Goal: Information Seeking & Learning: Learn about a topic

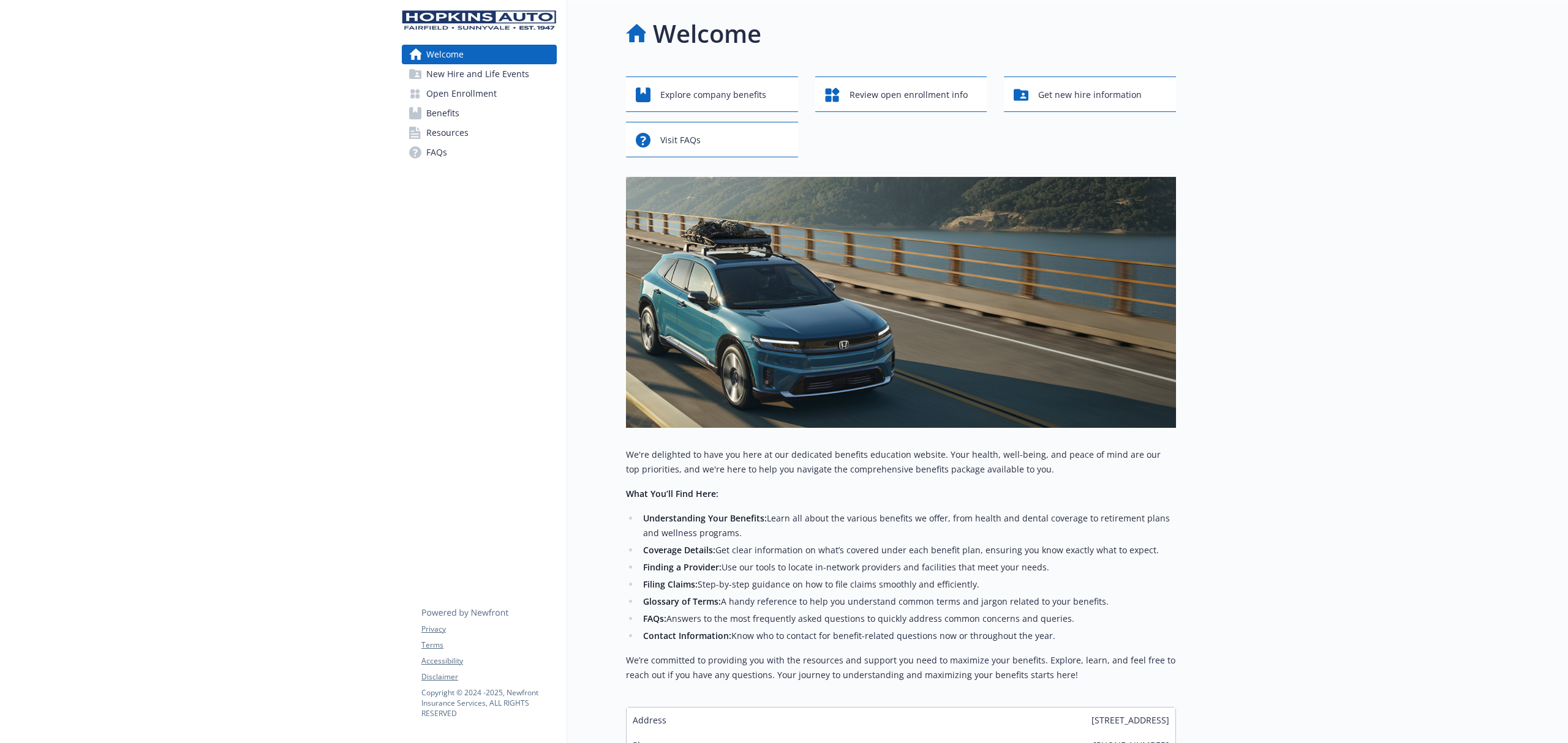
click at [462, 117] on link "Benefits" at bounding box center [479, 113] width 155 height 20
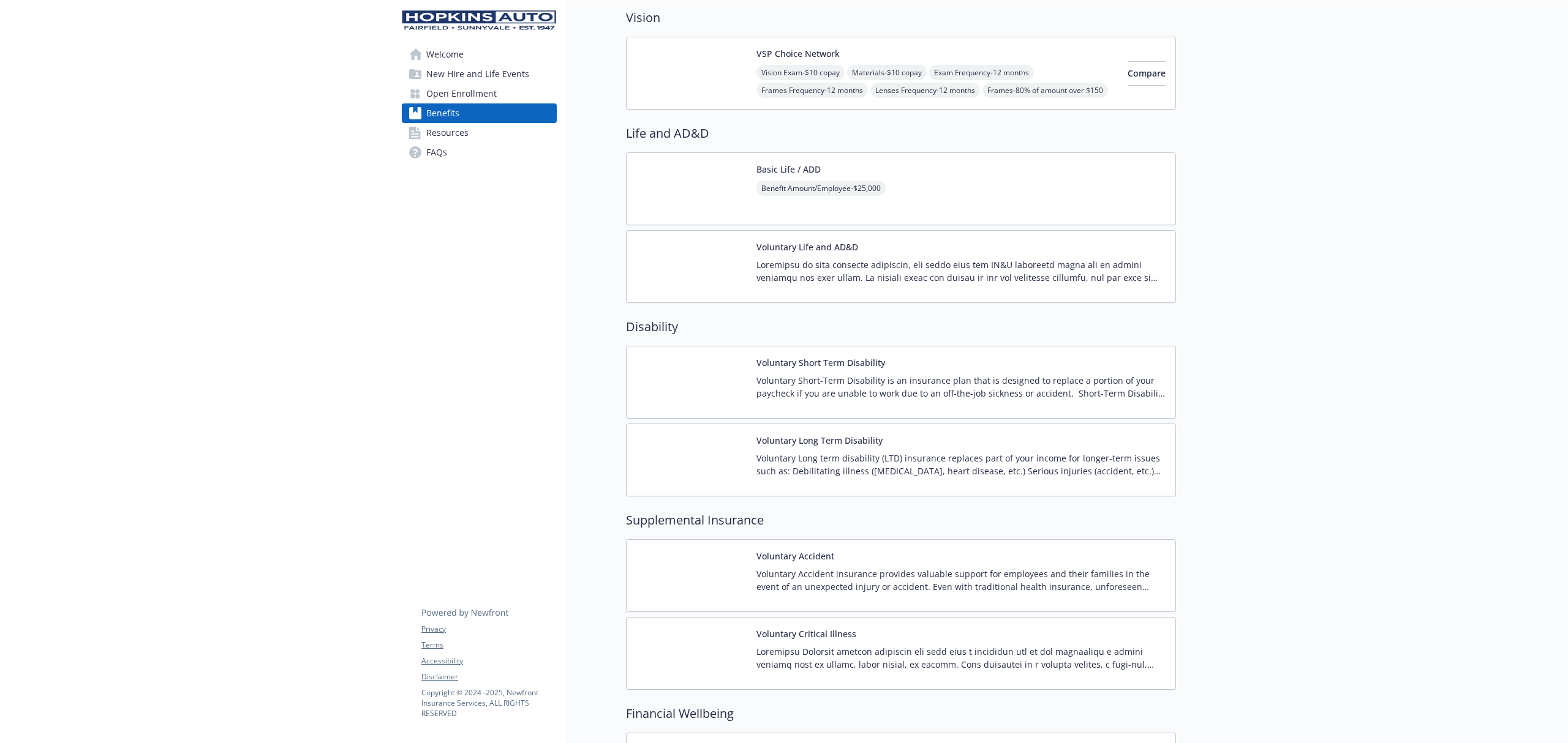
scroll to position [816, 0]
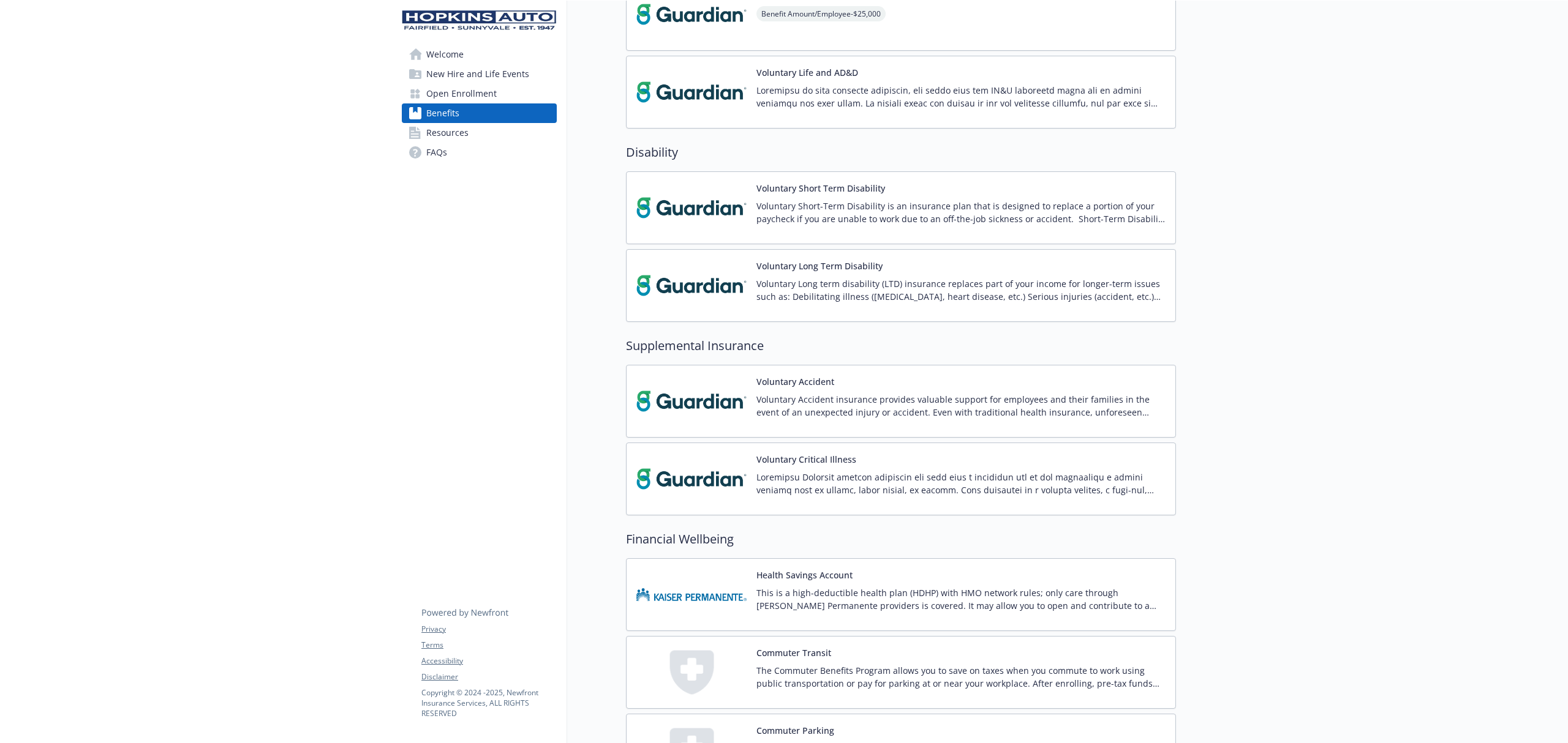
click at [995, 463] on div "Voluntary Critical Illness" at bounding box center [961, 480] width 409 height 52
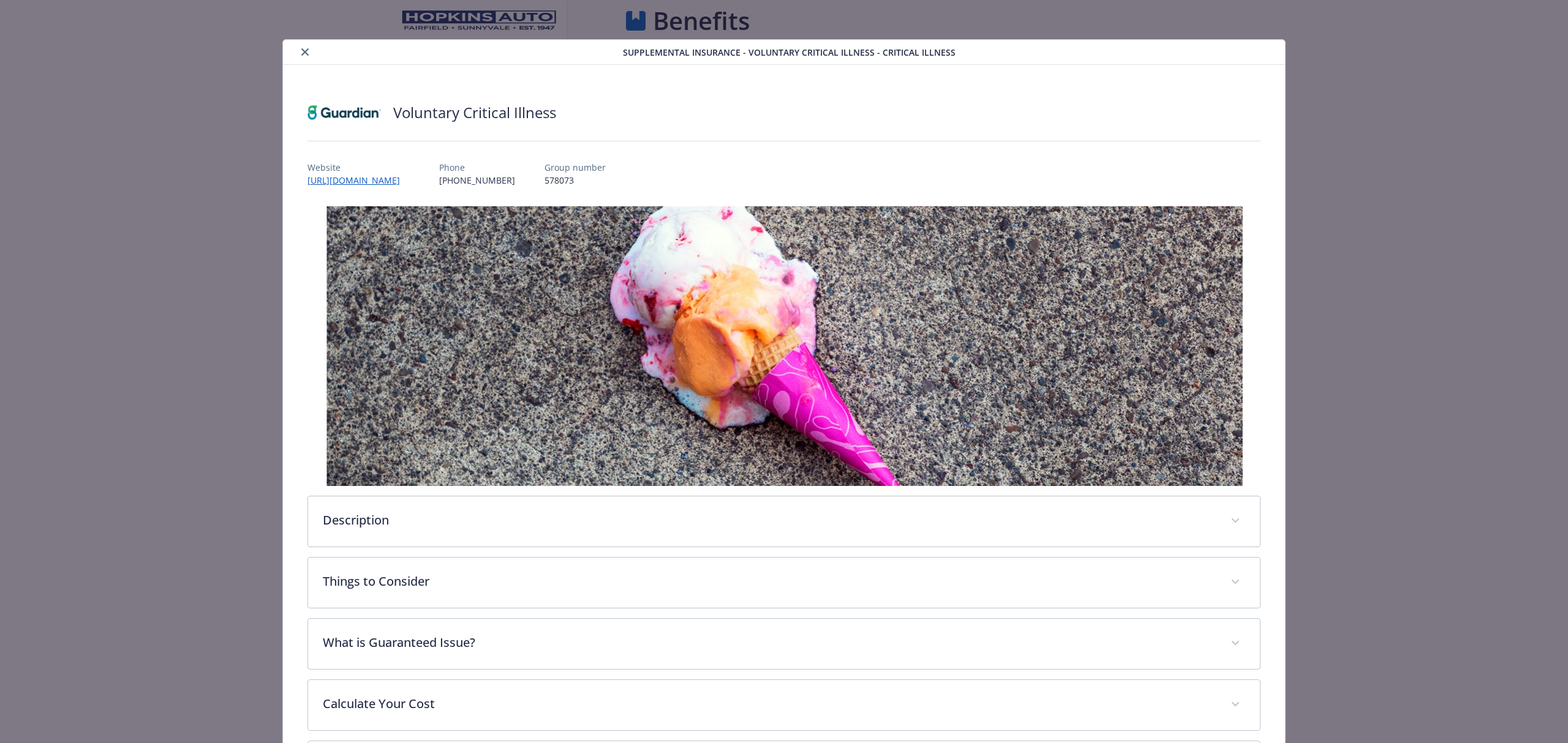
scroll to position [816, 0]
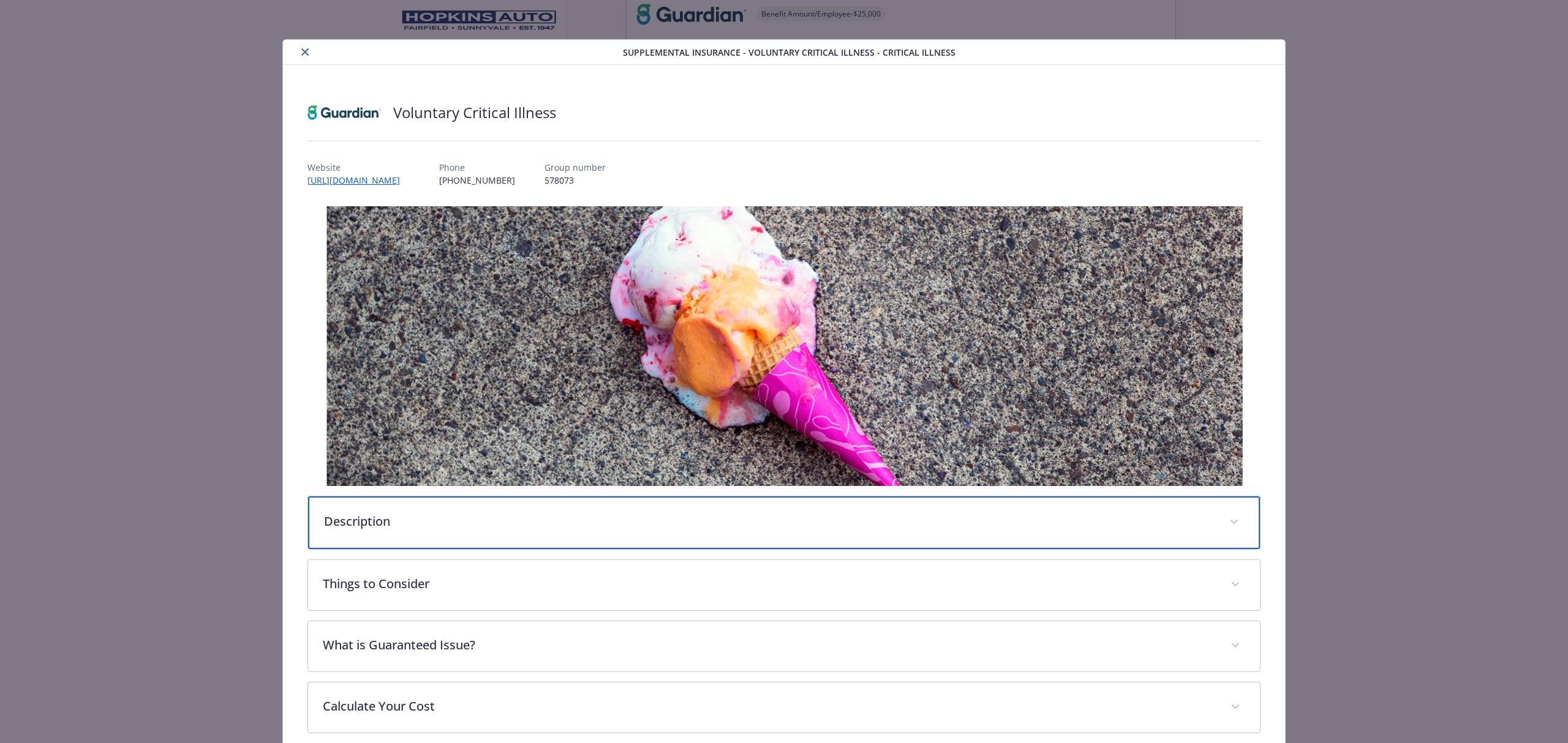
click at [458, 520] on p "Description" at bounding box center [770, 521] width 891 height 18
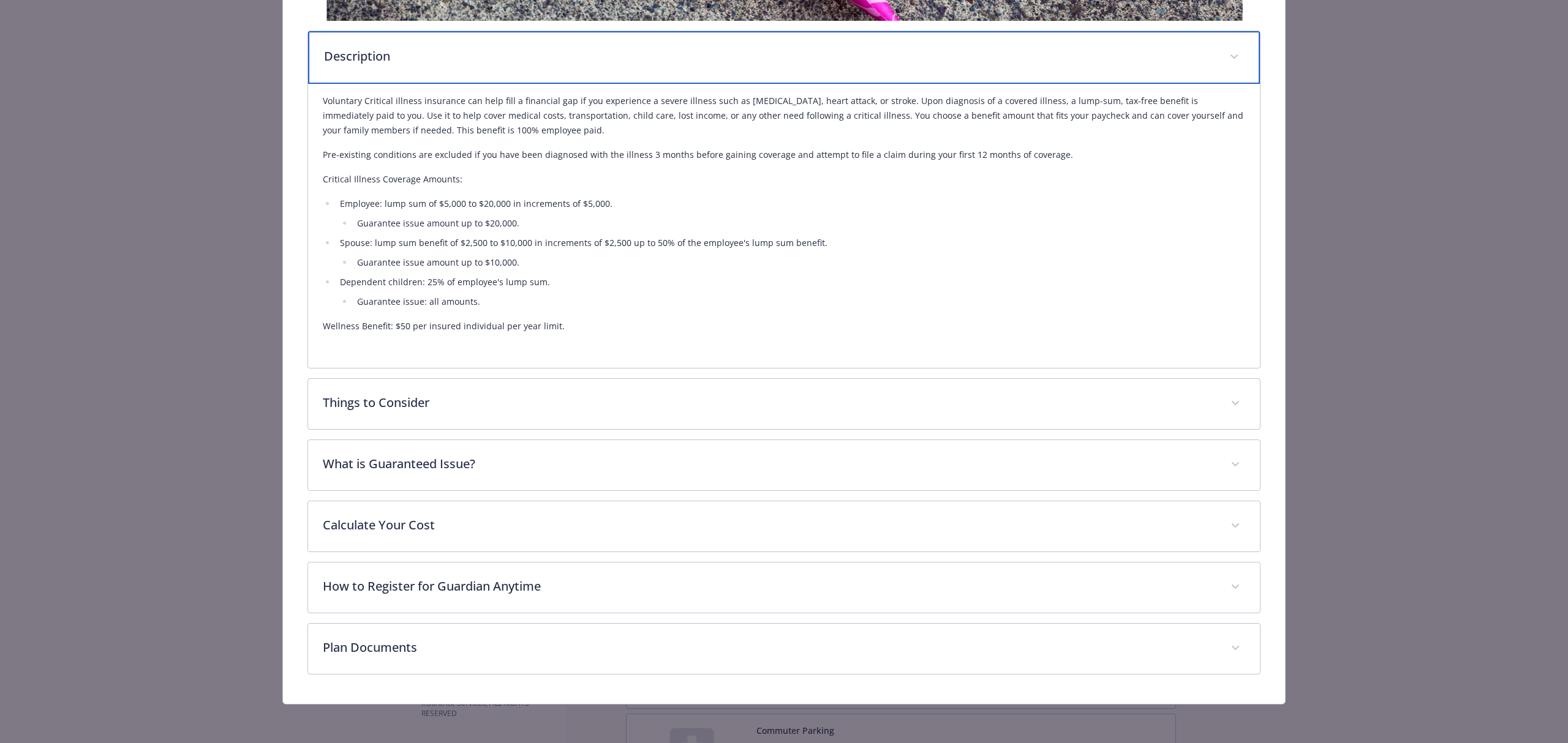
scroll to position [468, 0]
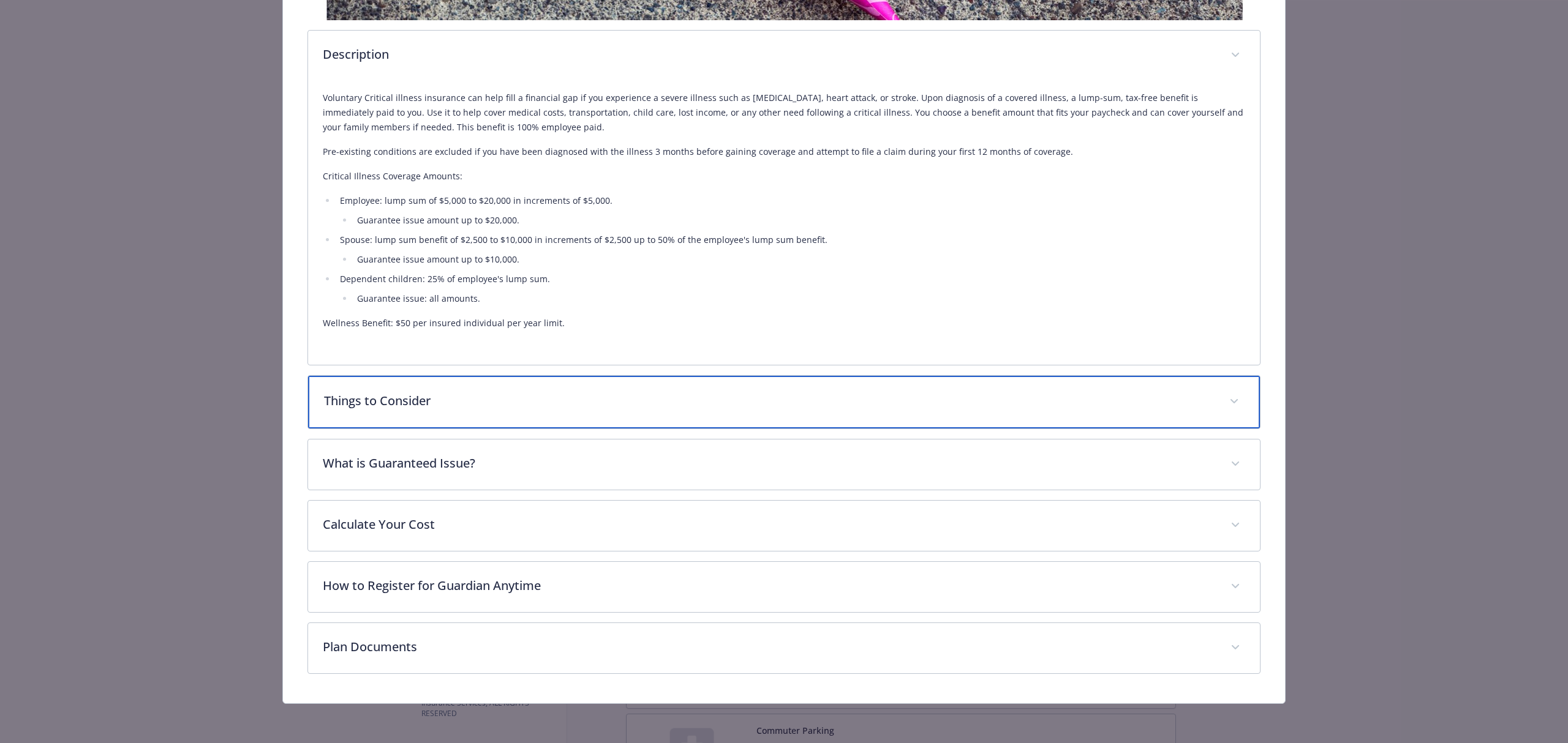
click at [416, 405] on p "Things to Consider" at bounding box center [770, 401] width 891 height 18
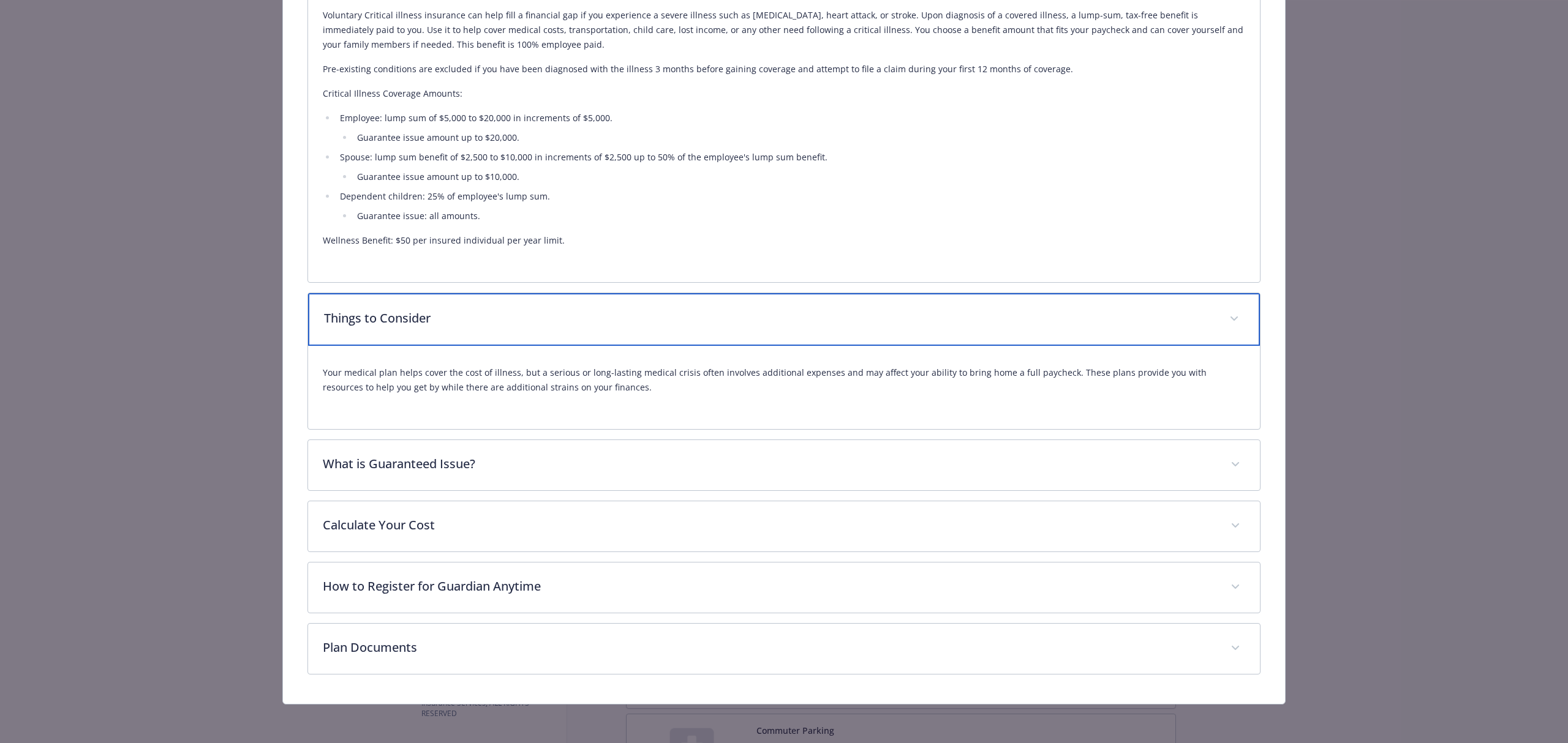
scroll to position [551, 0]
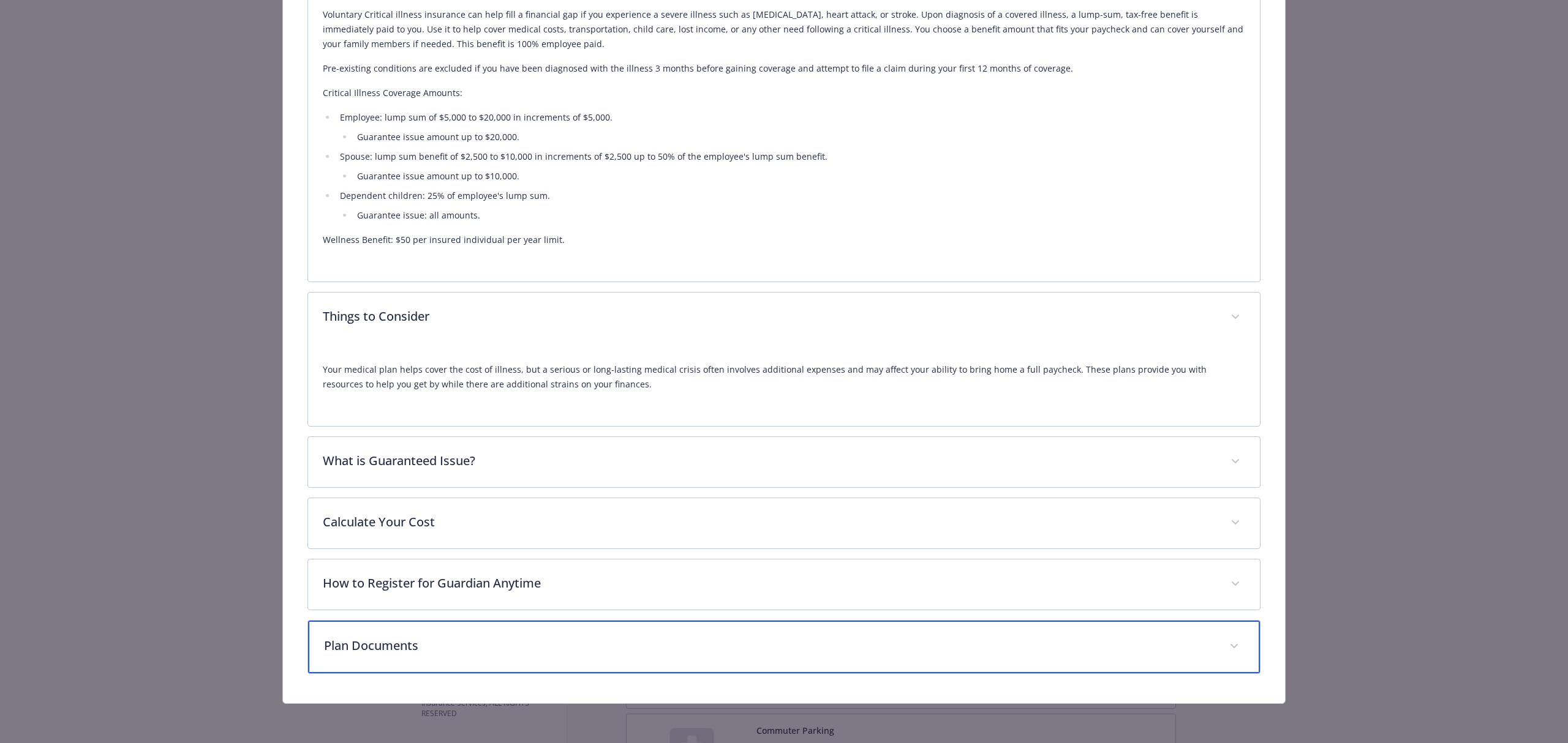
click at [423, 644] on p "Plan Documents" at bounding box center [770, 646] width 891 height 18
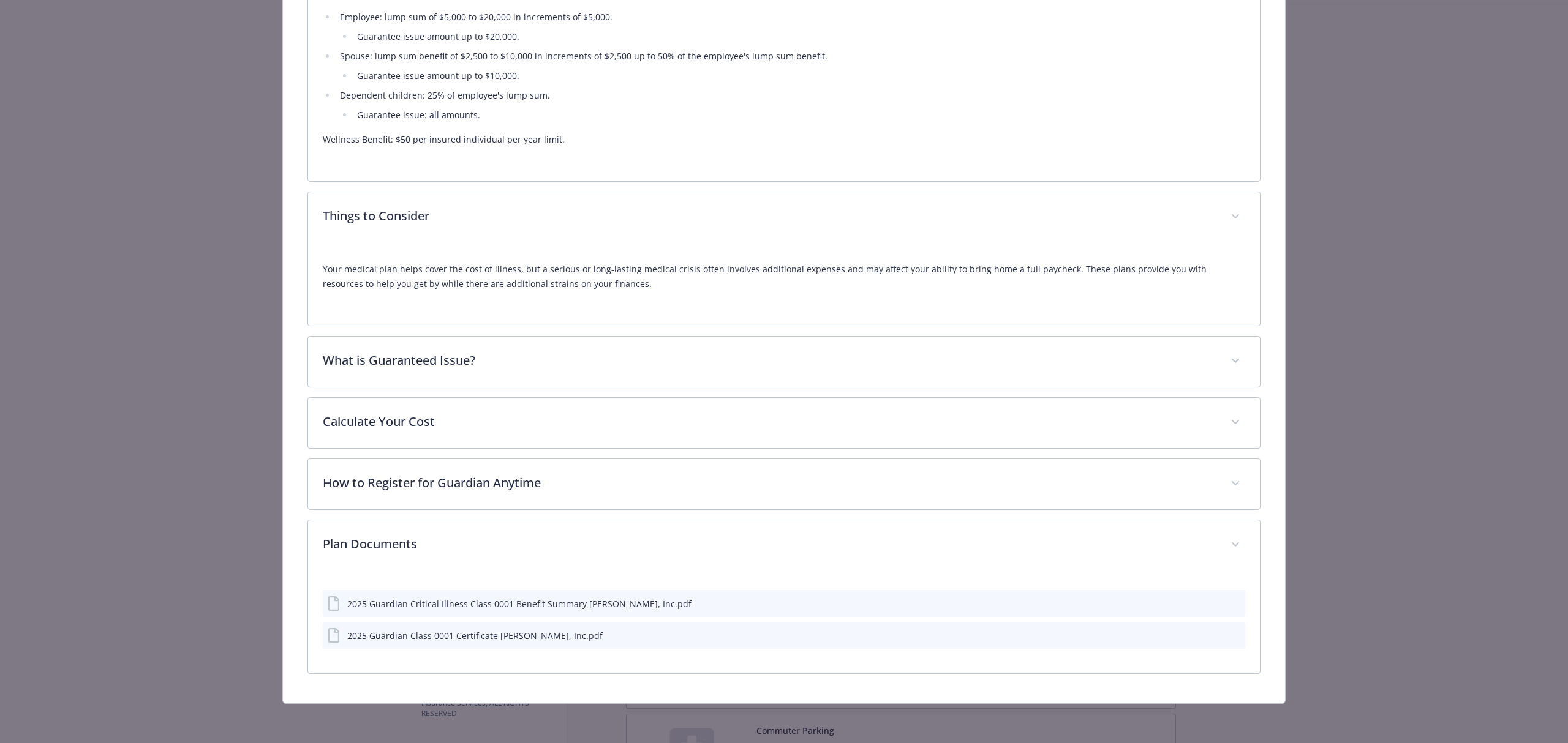
scroll to position [652, 0]
click at [1228, 635] on icon "preview file" at bounding box center [1233, 634] width 11 height 8
